Goal: Task Accomplishment & Management: Use online tool/utility

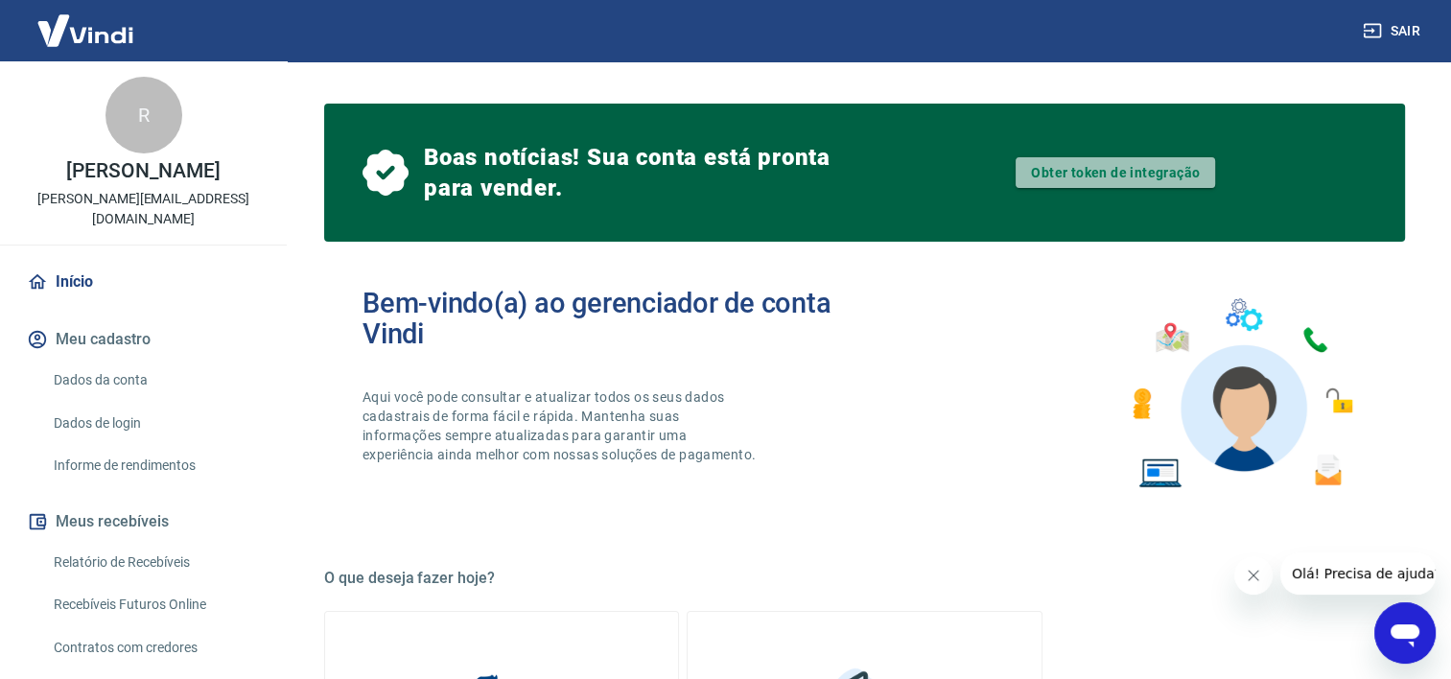
click at [1130, 169] on link "Obter token de integração" at bounding box center [1116, 172] width 200 height 31
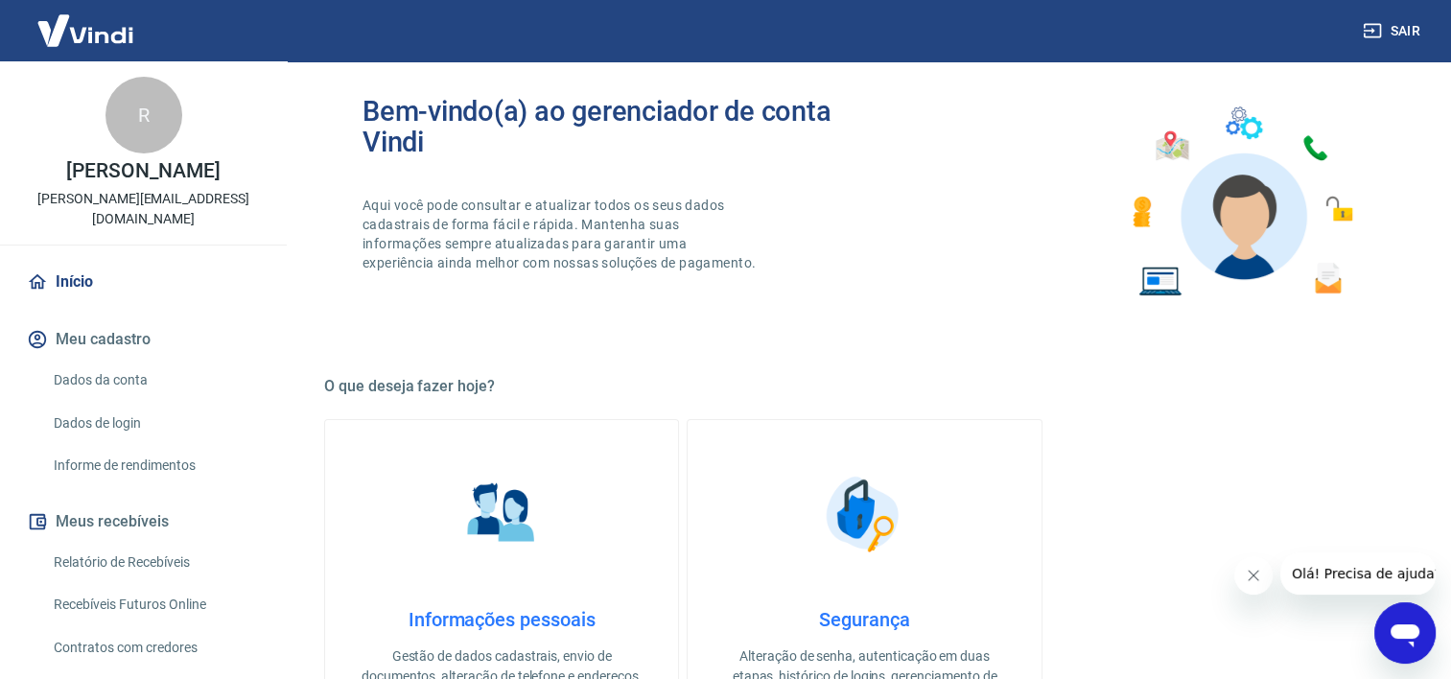
scroll to position [288, 0]
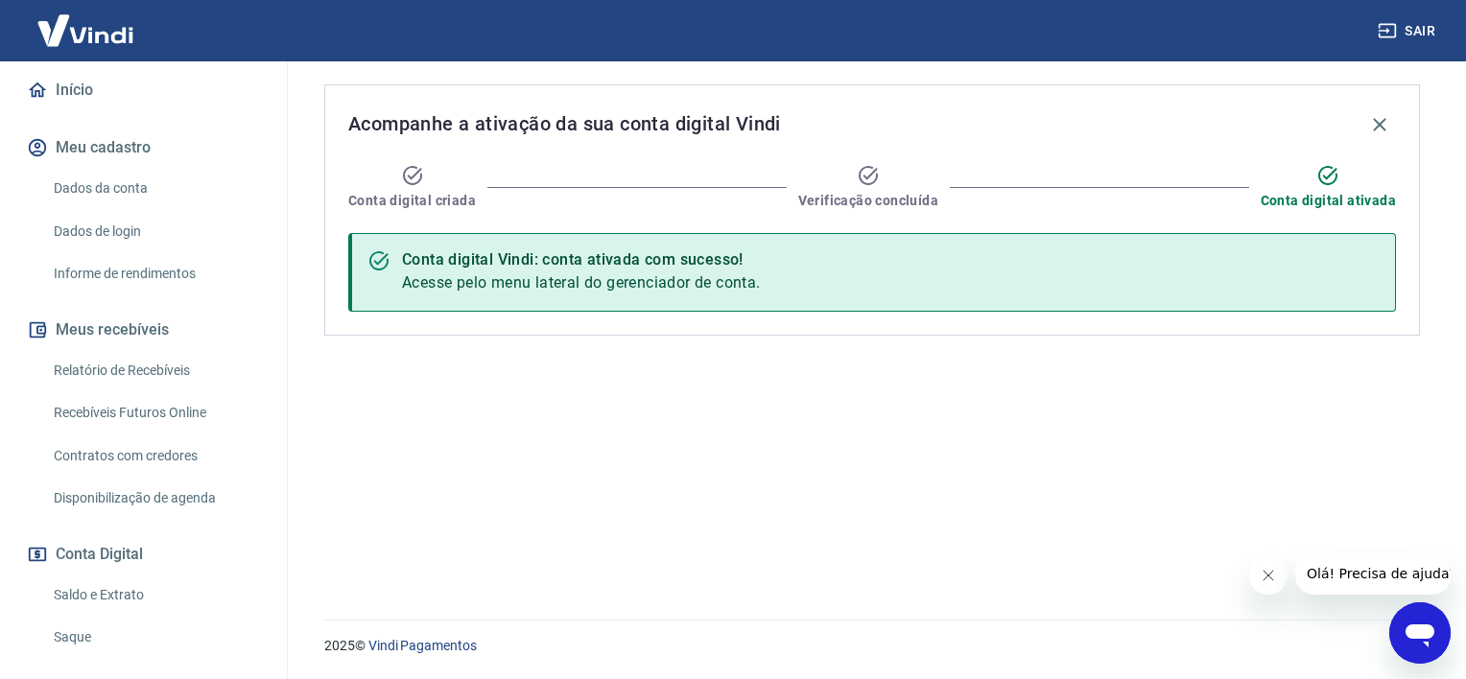
scroll to position [345, 0]
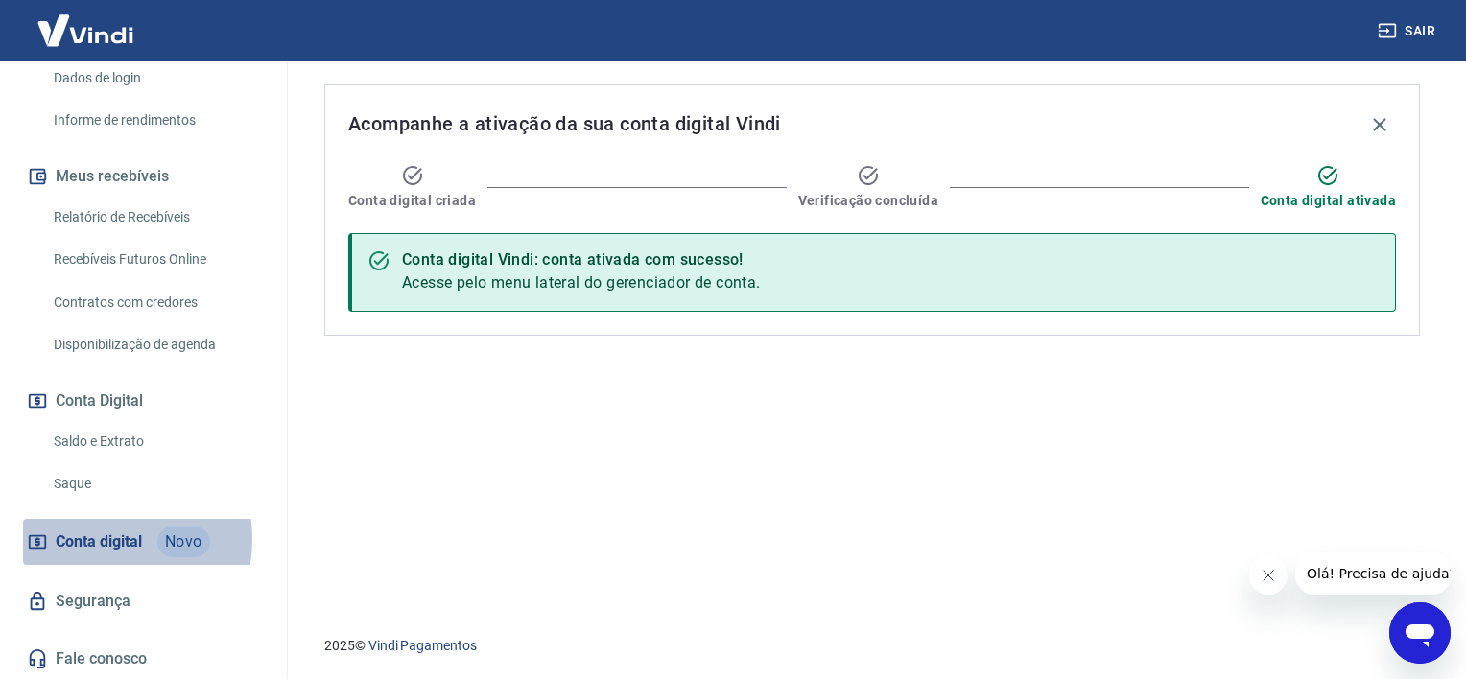
click at [104, 539] on span "Conta digital" at bounding box center [99, 542] width 86 height 27
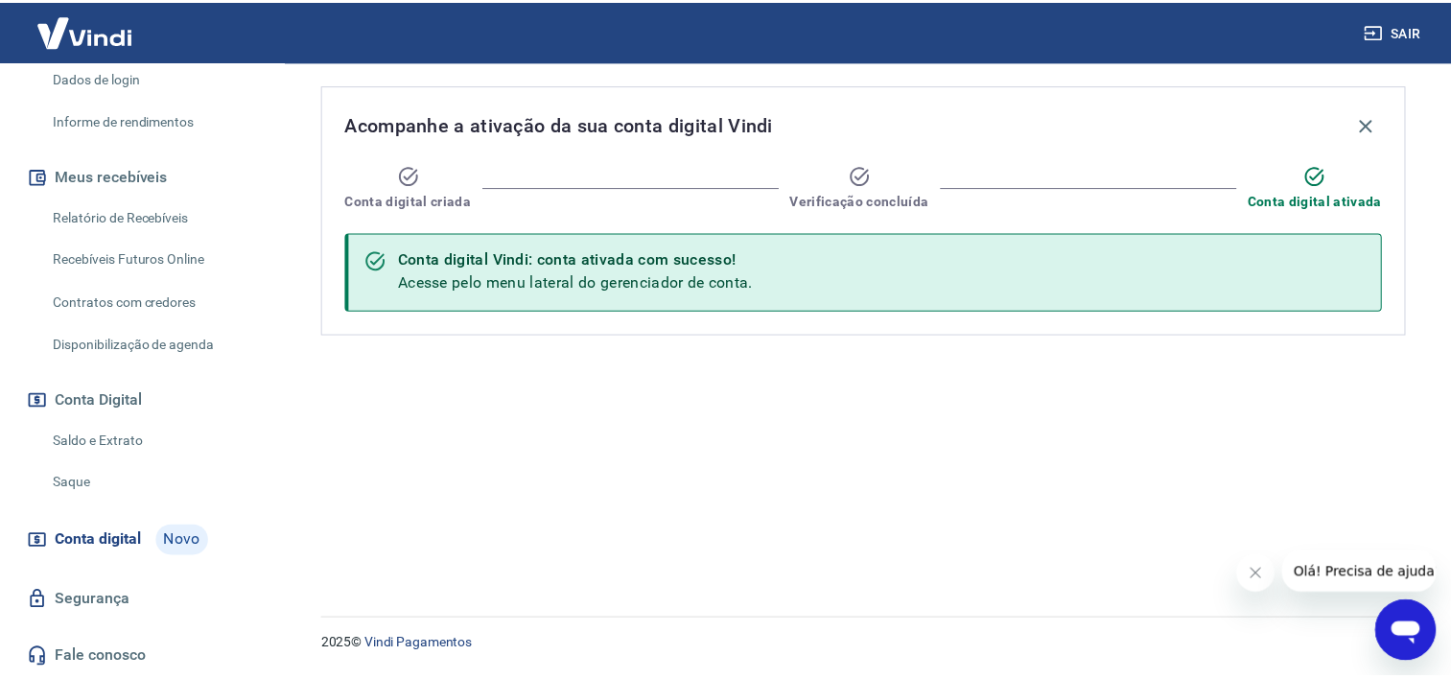
scroll to position [0, 0]
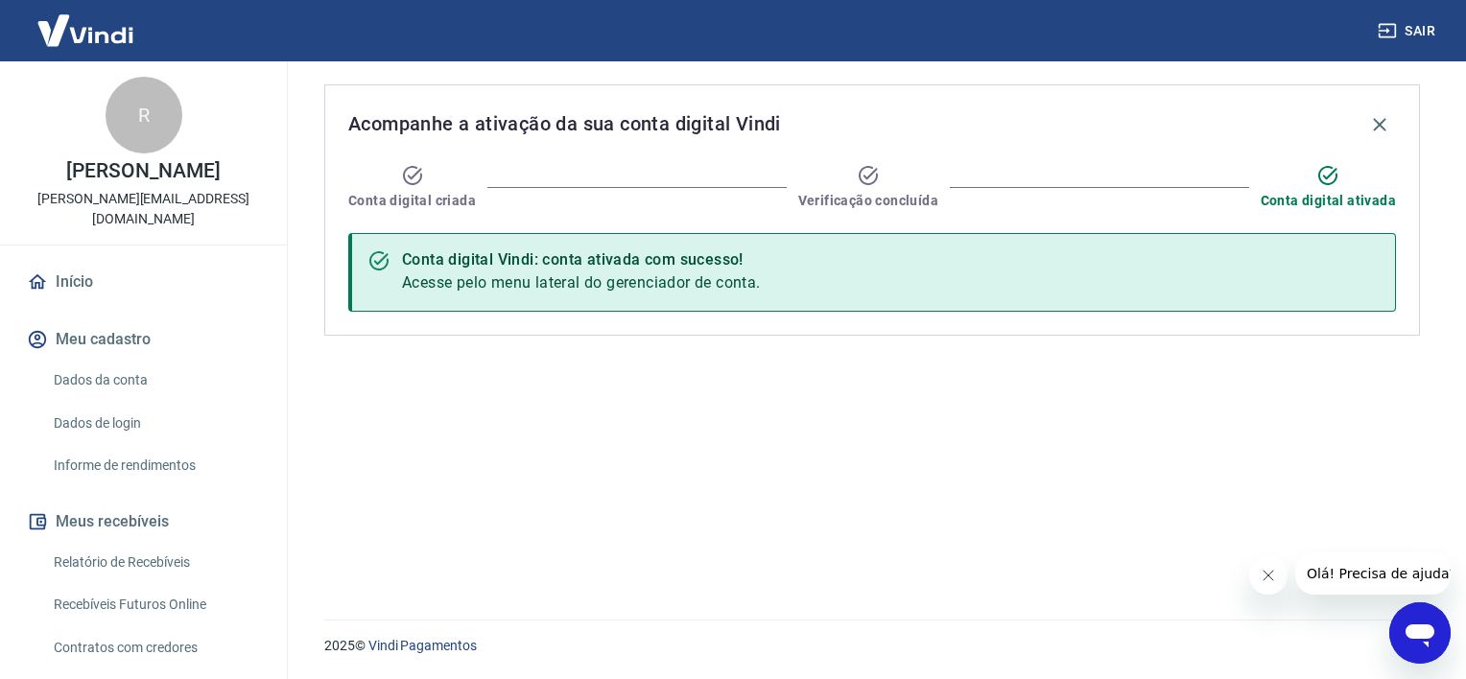
click at [72, 277] on link "Início" at bounding box center [143, 282] width 241 height 42
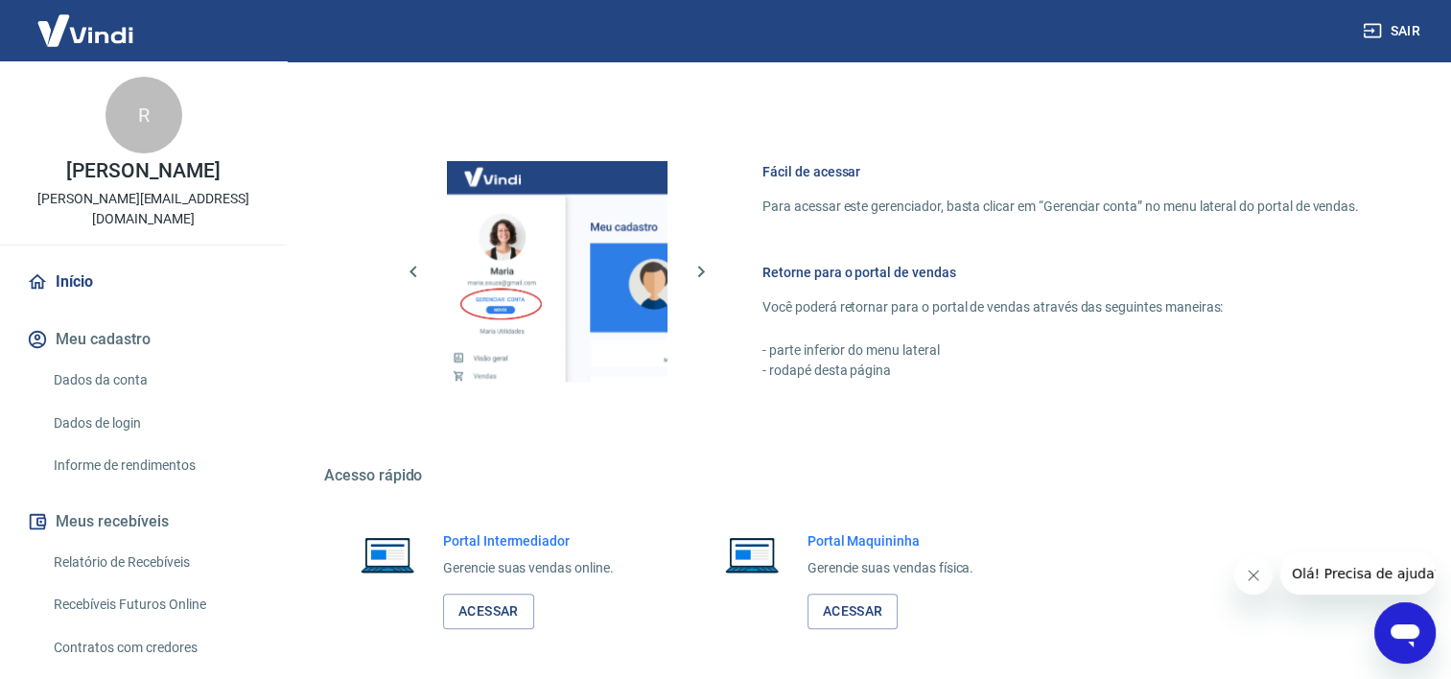
scroll to position [996, 0]
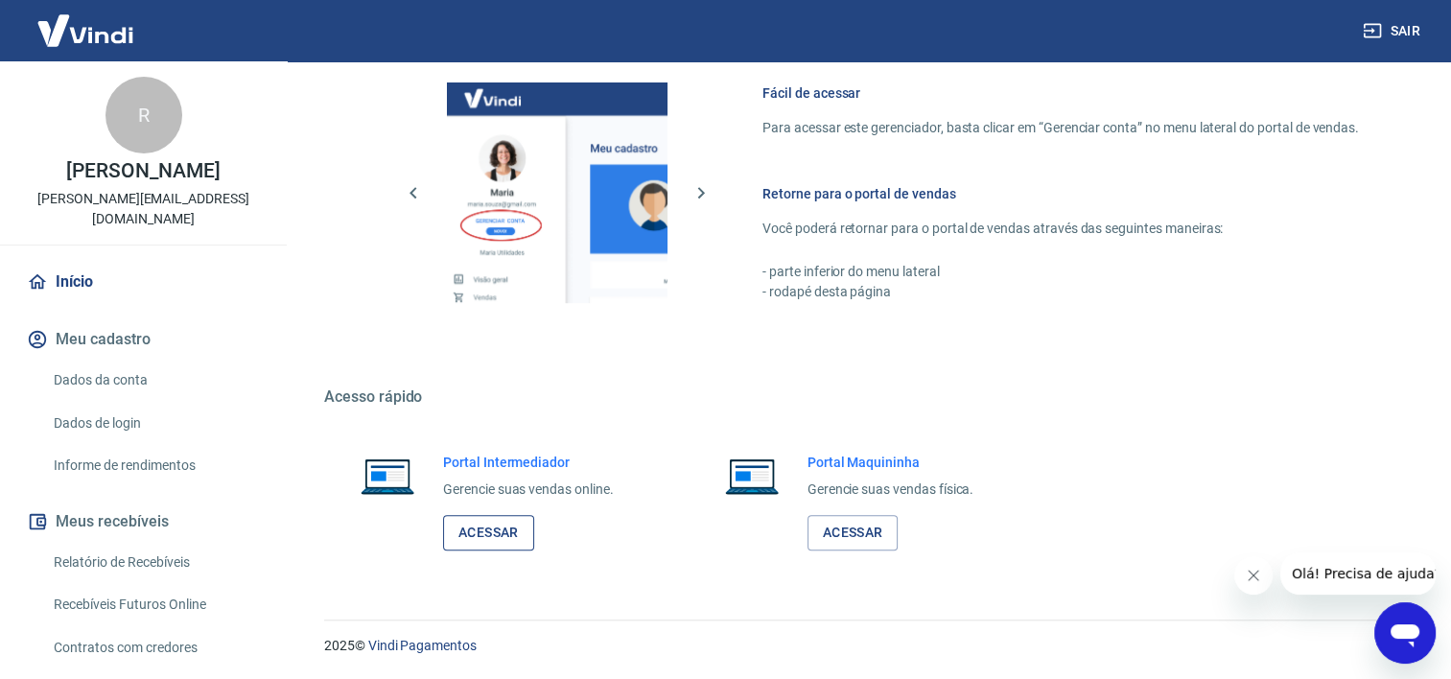
click at [513, 533] on link "Acessar" at bounding box center [488, 532] width 91 height 35
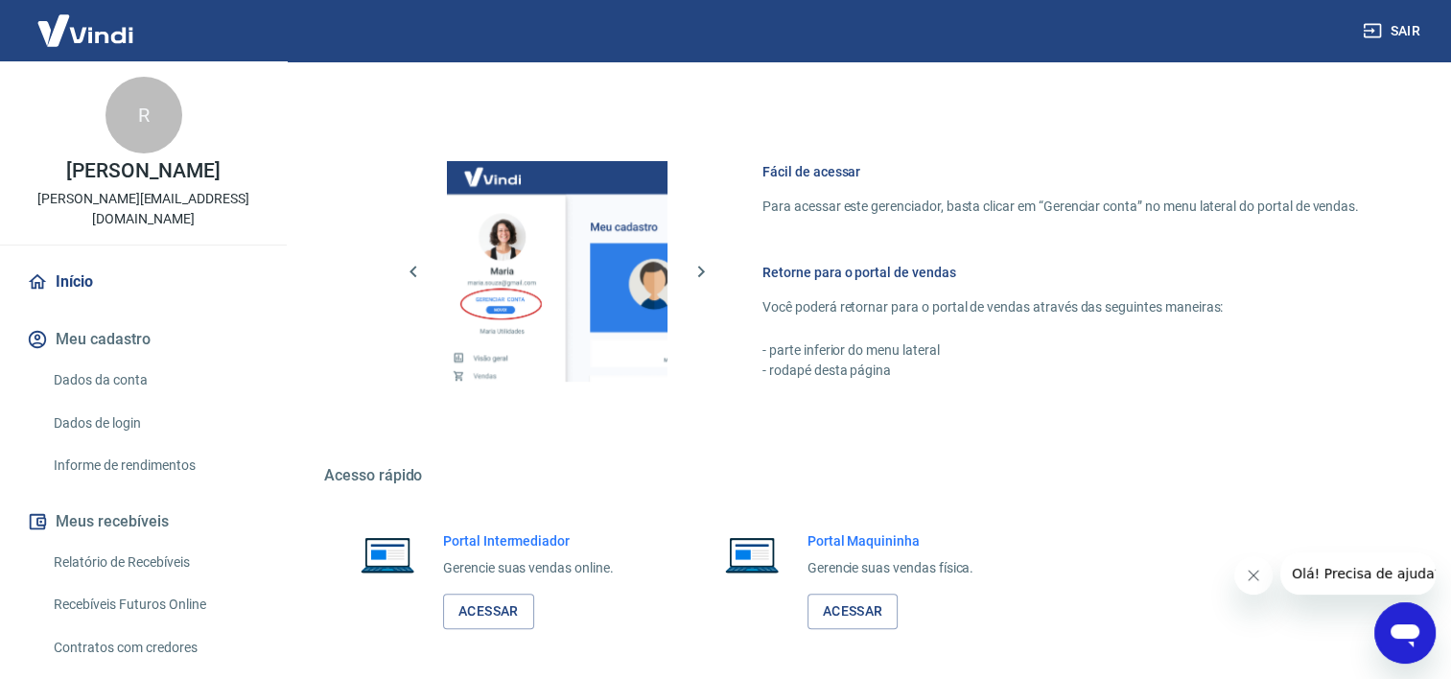
click at [773, 34] on div "Sair" at bounding box center [725, 30] width 1451 height 61
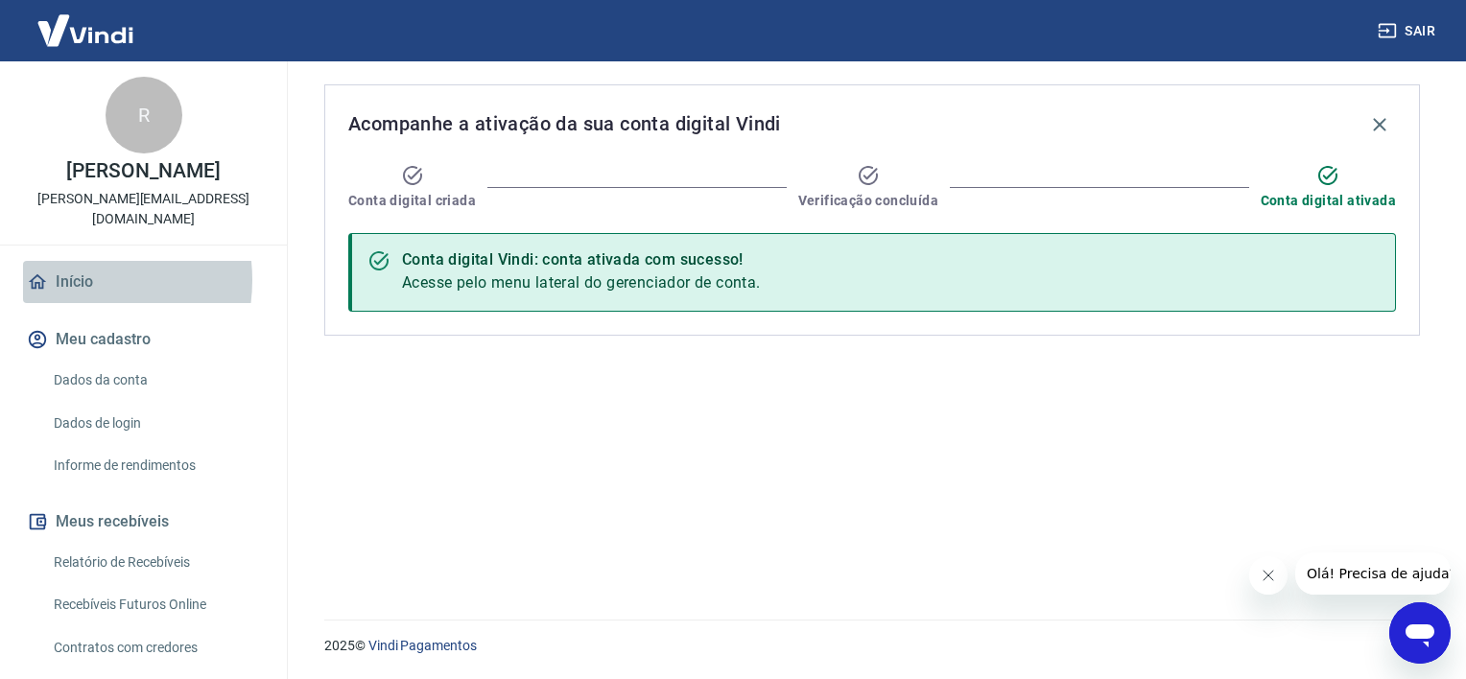
click at [72, 280] on link "Início" at bounding box center [143, 282] width 241 height 42
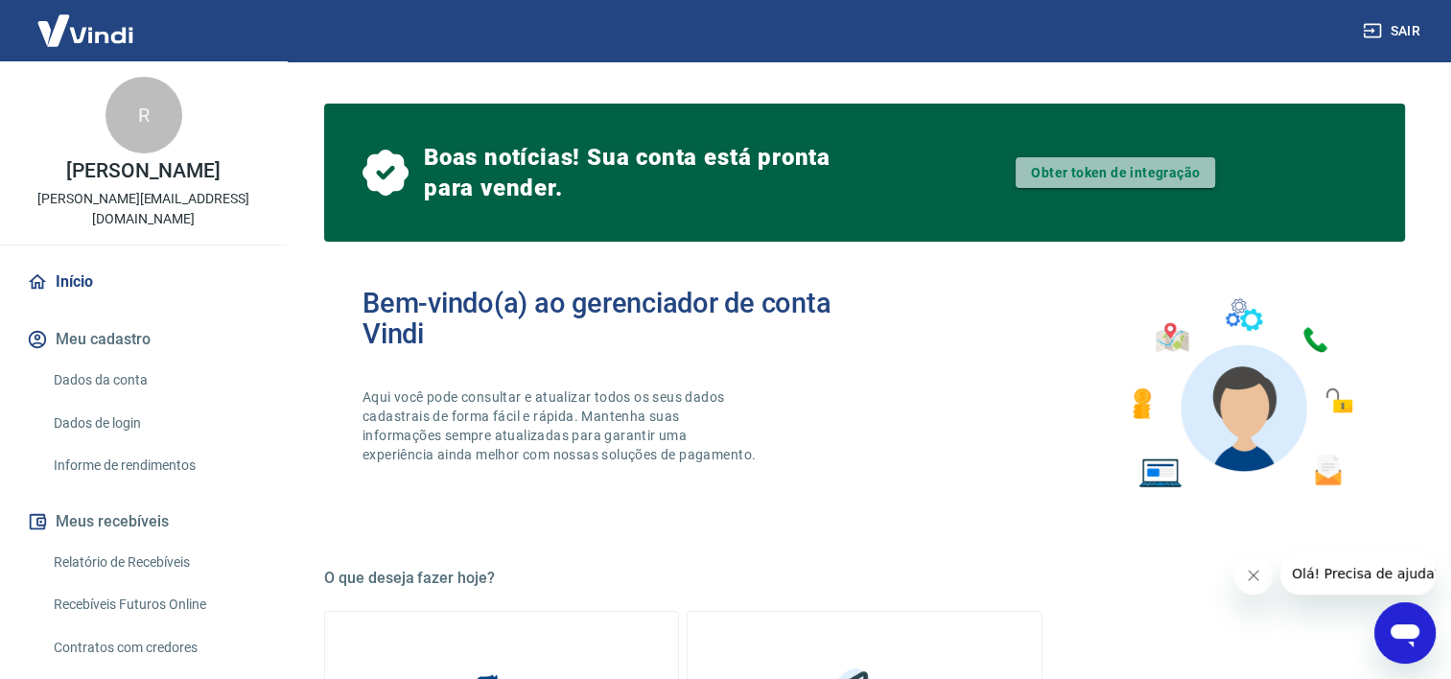
click at [1140, 185] on link "Obter token de integração" at bounding box center [1116, 172] width 200 height 31
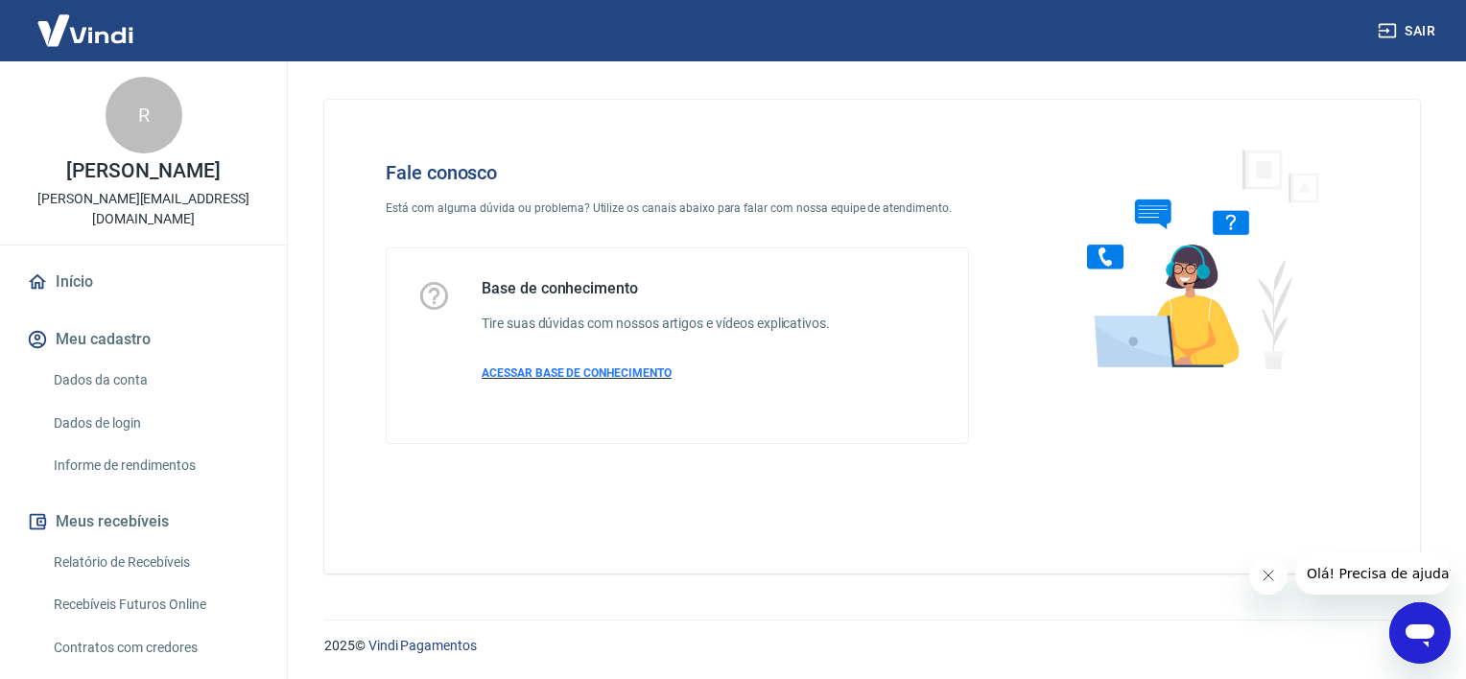
click at [625, 378] on span "ACESSAR BASE DE CONHECIMENTO" at bounding box center [577, 372] width 190 height 13
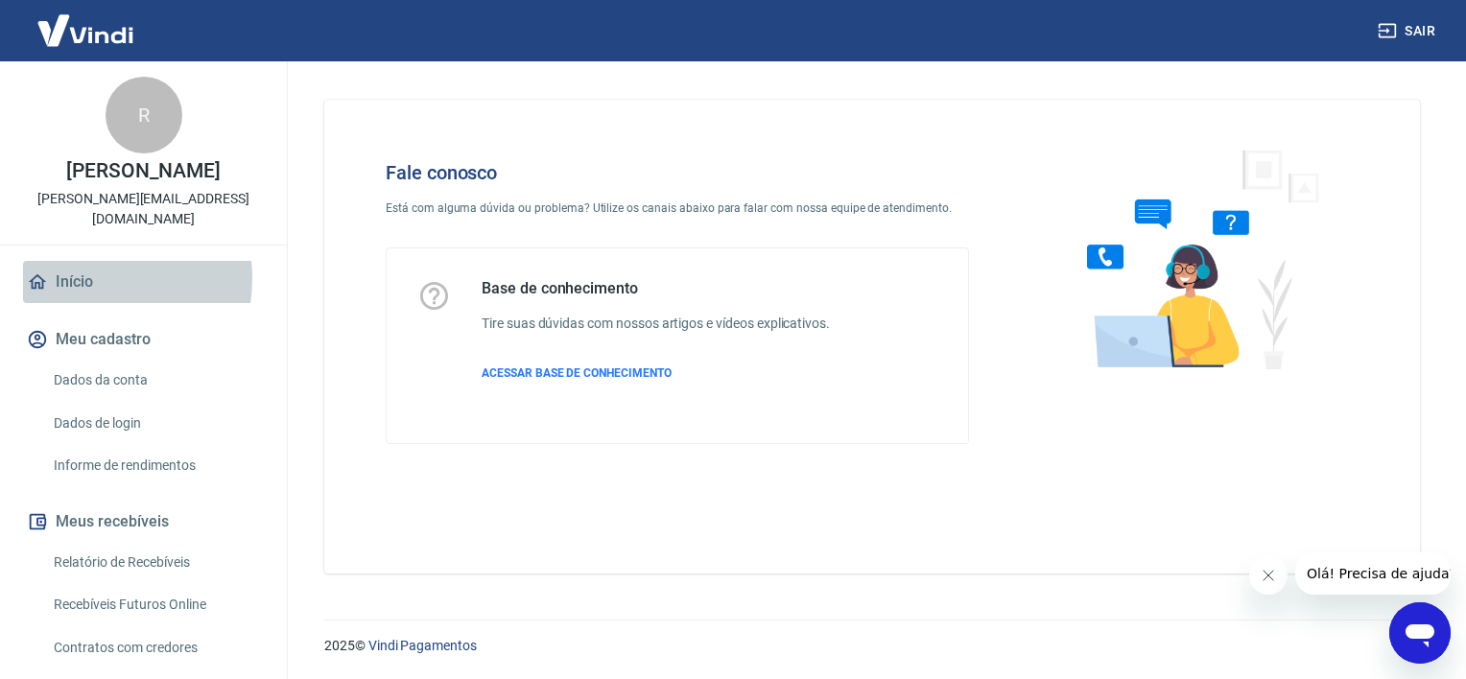
click at [80, 278] on link "Início" at bounding box center [143, 282] width 241 height 42
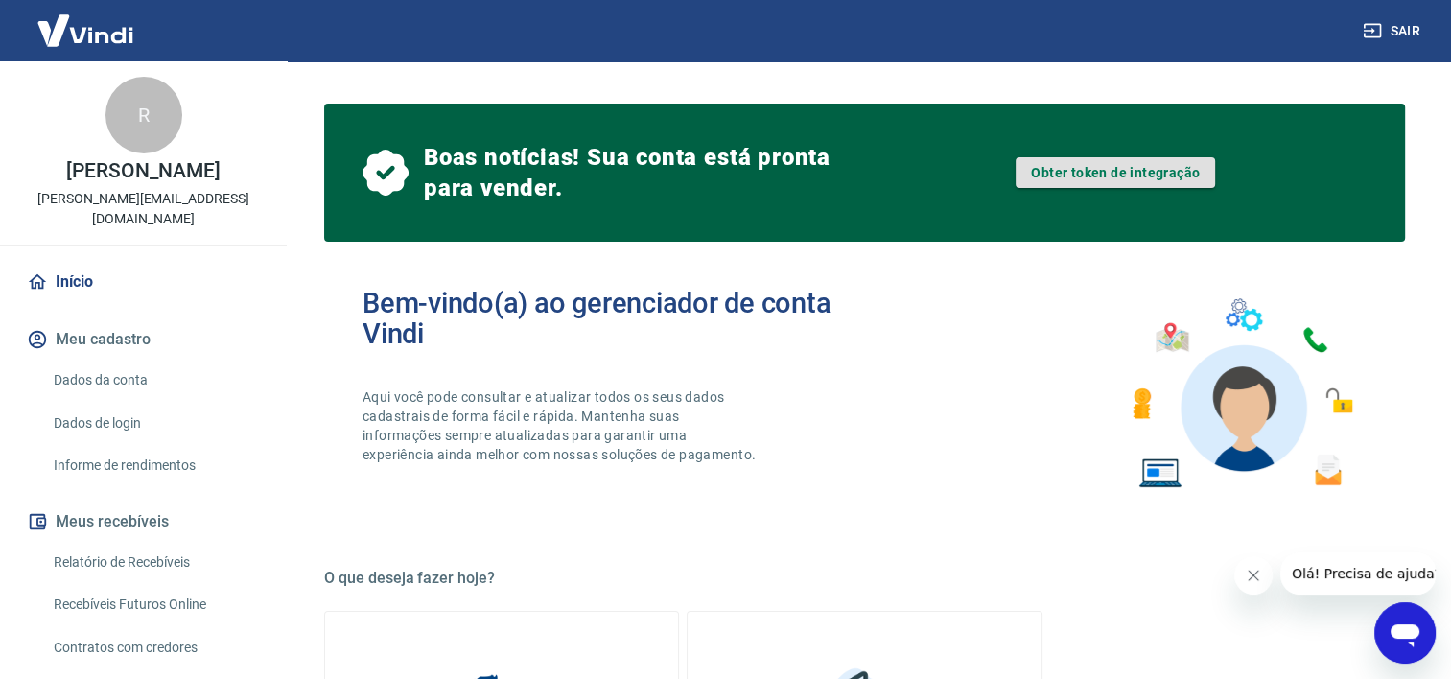
click at [1131, 183] on link "Obter token de integração" at bounding box center [1116, 172] width 200 height 31
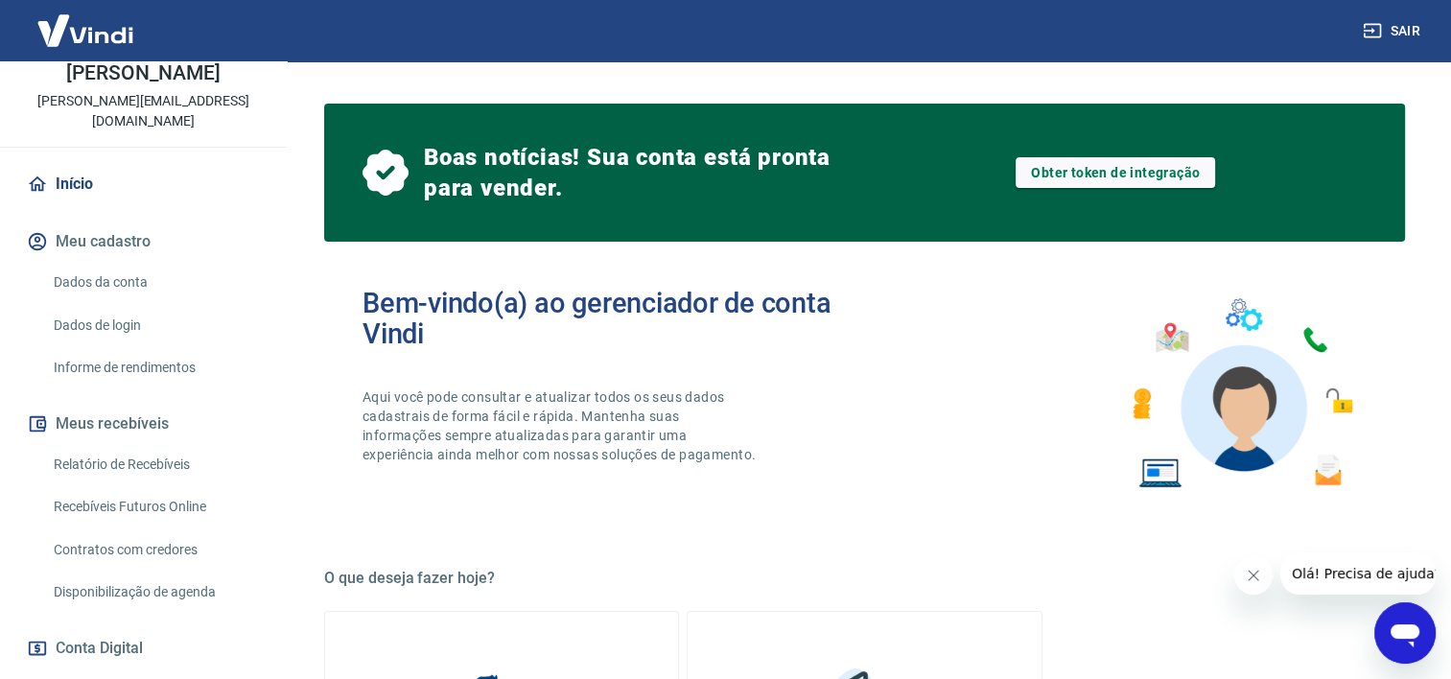
scroll to position [2, 0]
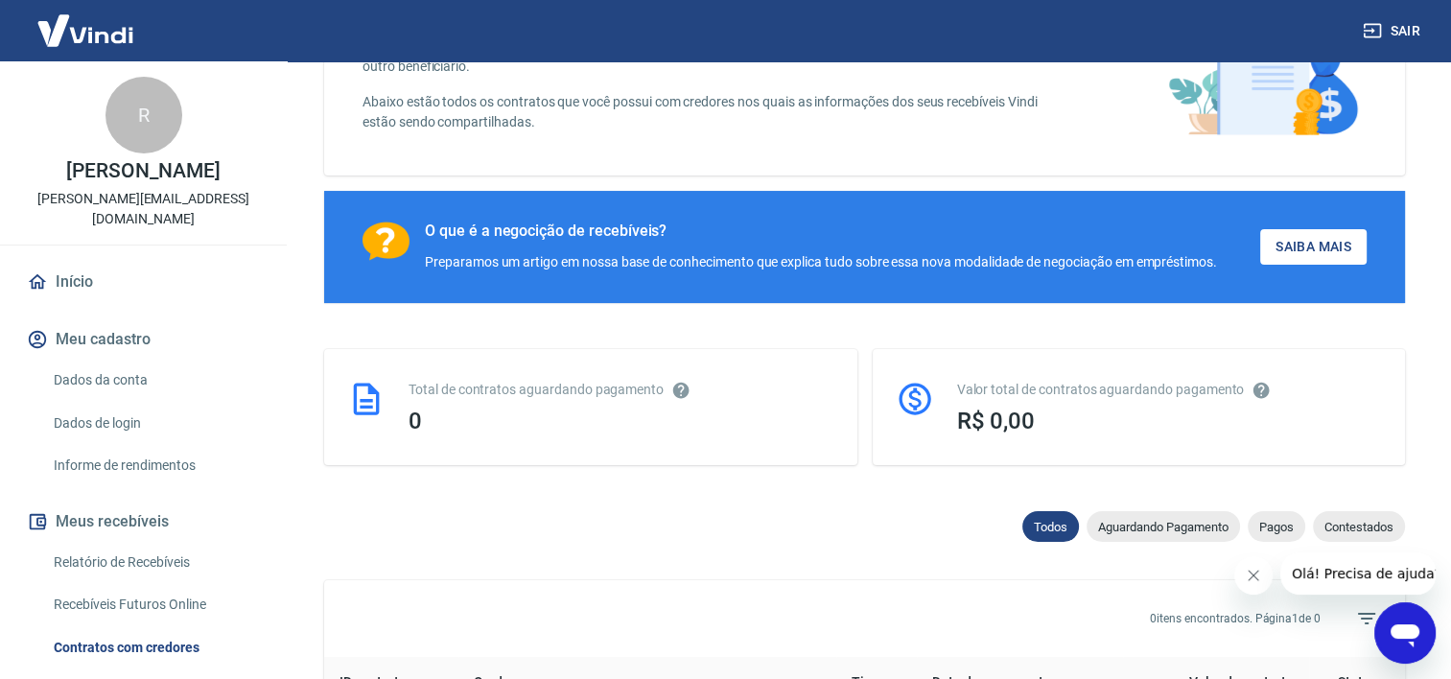
scroll to position [288, 0]
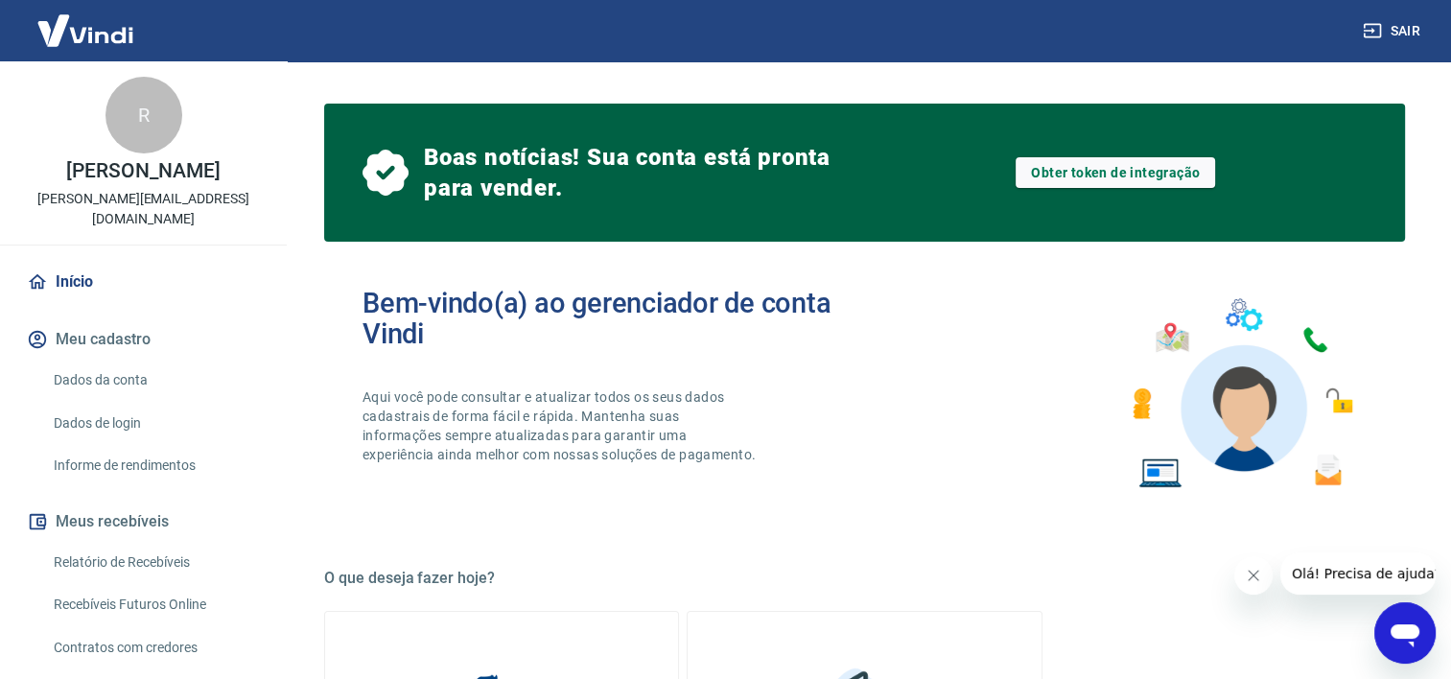
scroll to position [192, 0]
click at [1067, 178] on link "Obter token de integração" at bounding box center [1116, 172] width 200 height 31
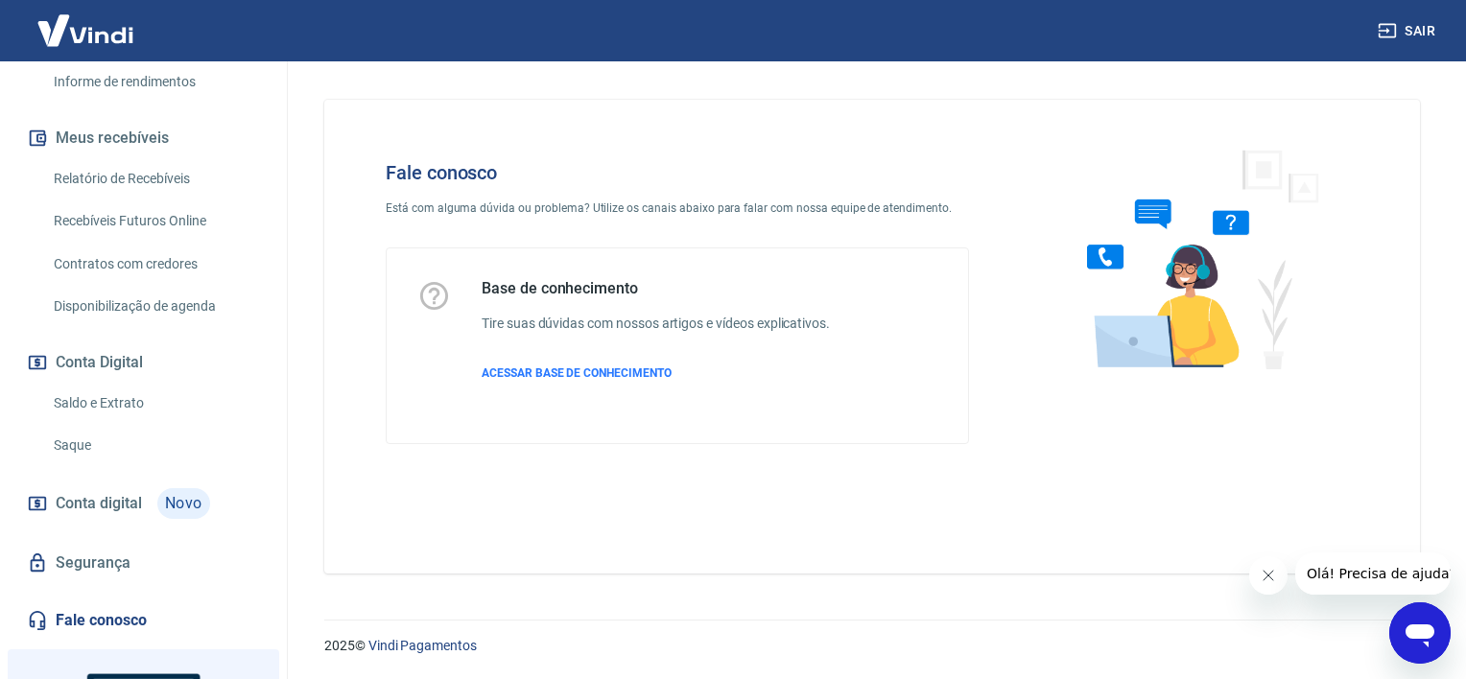
scroll to position [480, 0]
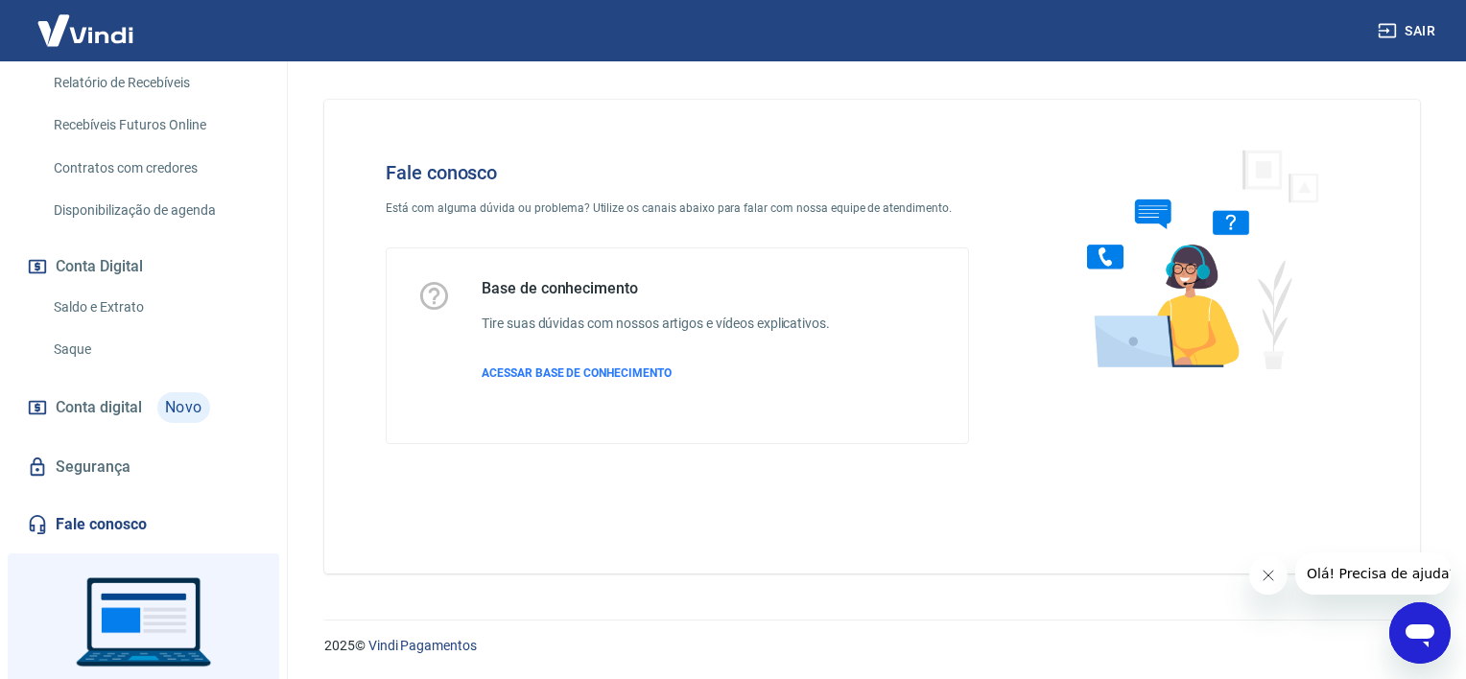
click at [97, 516] on link "Fale conosco" at bounding box center [143, 525] width 241 height 42
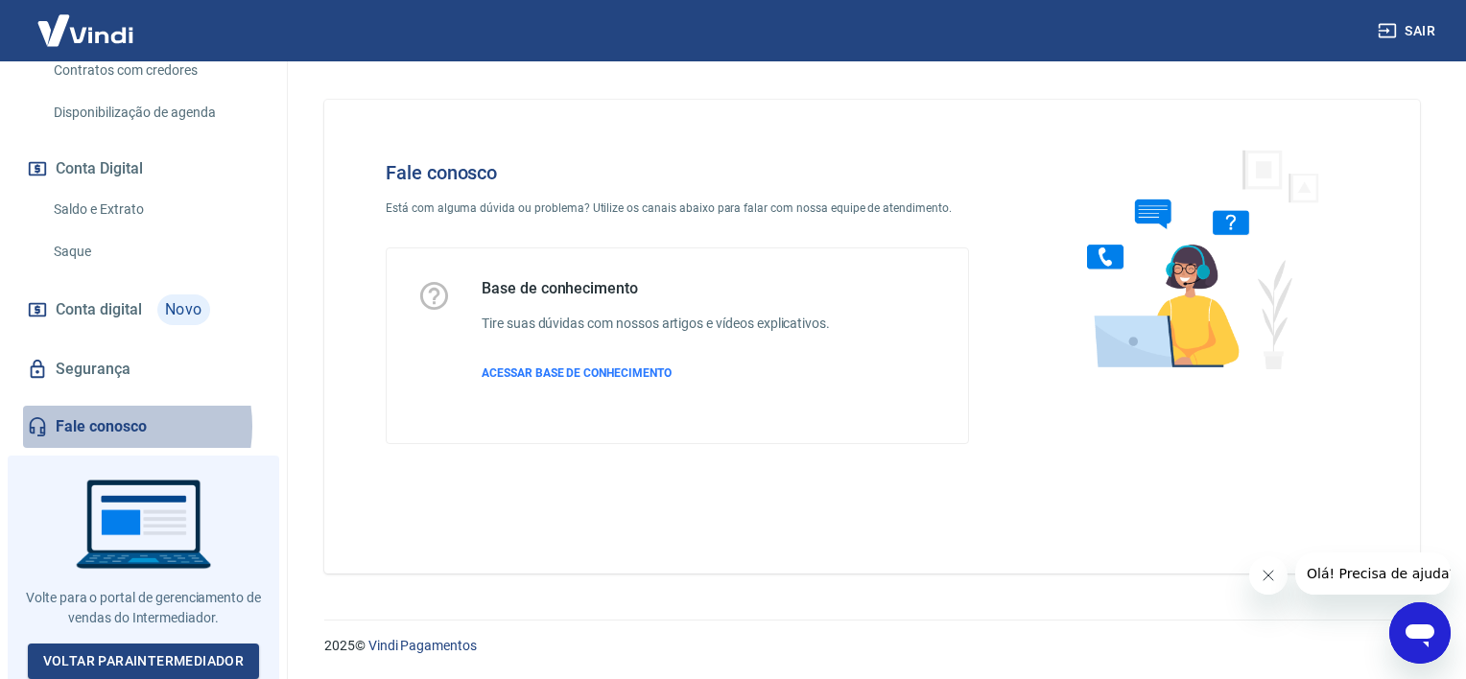
click at [100, 426] on link "Fale conosco" at bounding box center [143, 427] width 241 height 42
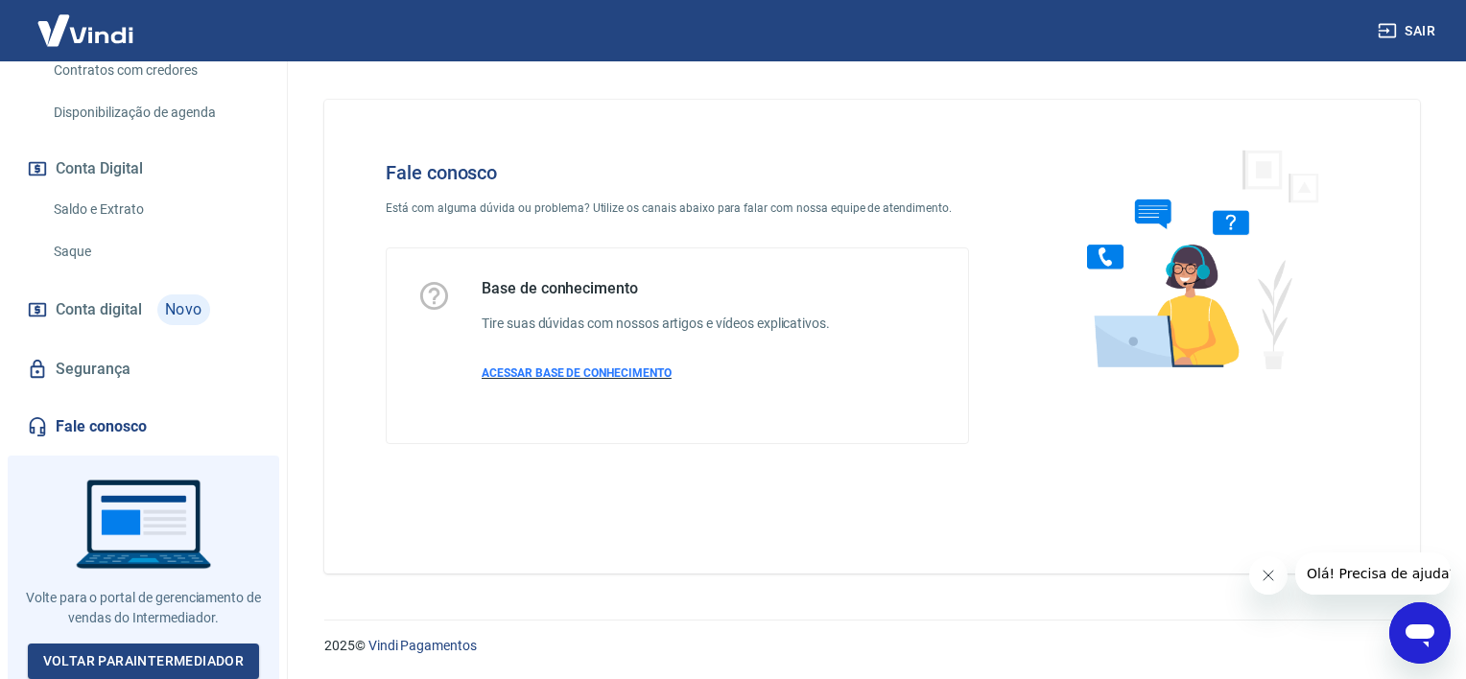
click at [600, 373] on span "ACESSAR BASE DE CONHECIMENTO" at bounding box center [577, 372] width 190 height 13
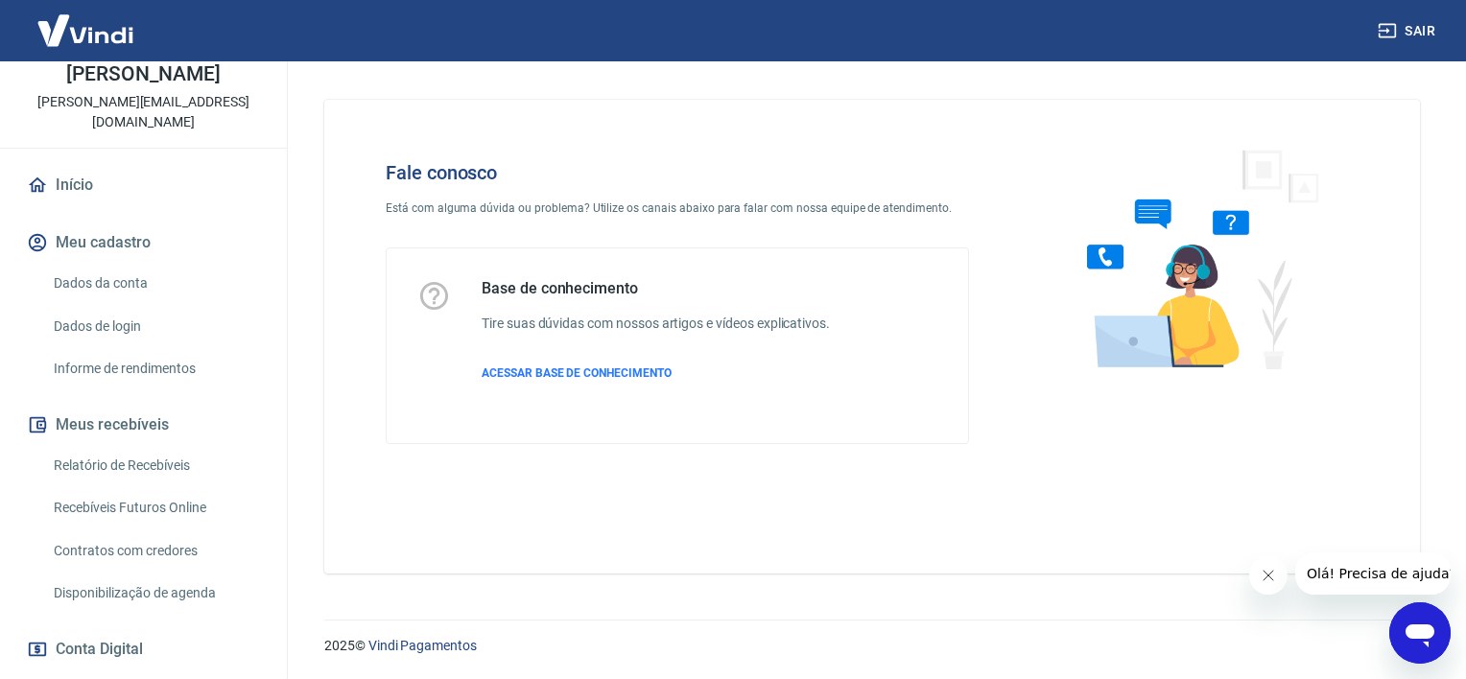
scroll to position [0, 0]
